Goal: Task Accomplishment & Management: Manage account settings

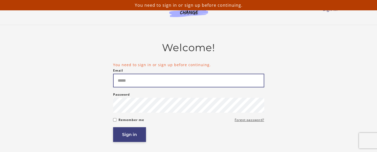
type input "**********"
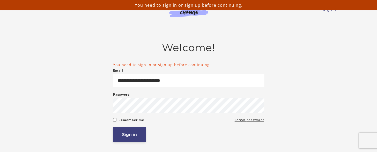
click at [139, 133] on button "Sign in" at bounding box center [129, 134] width 33 height 15
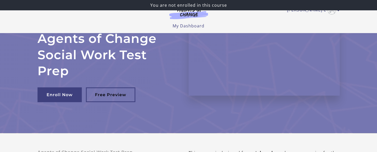
scroll to position [33, 0]
